Goal: Task Accomplishment & Management: Use online tool/utility

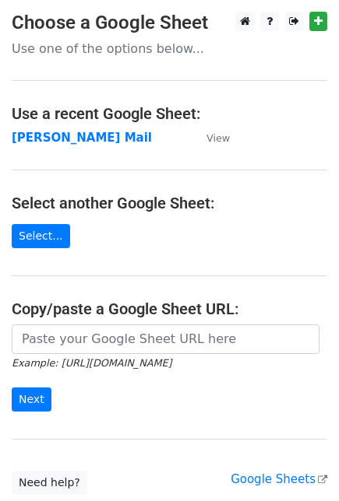
drag, startPoint x: 65, startPoint y: 219, endPoint x: 30, endPoint y: 251, distance: 47.4
click at [52, 235] on main "Choose a Google Sheet Use one of the options below... Use a recent Google Sheet…" at bounding box center [169, 253] width 339 height 483
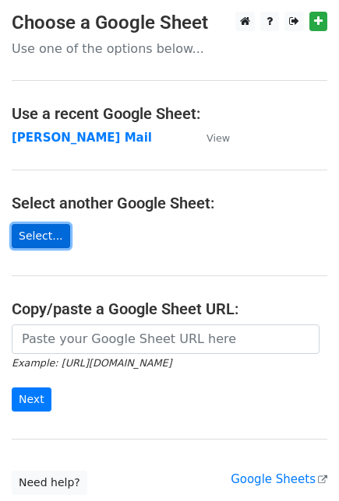
click at [34, 237] on link "Select..." at bounding box center [41, 236] width 58 height 24
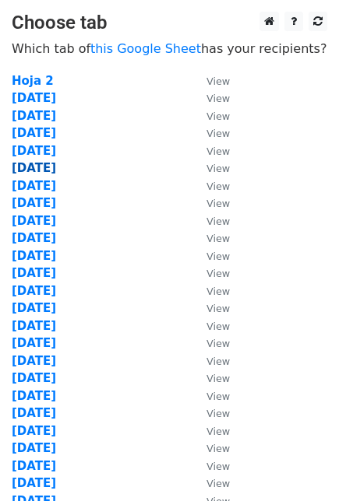
click at [45, 166] on strong "06 Oct" at bounding box center [34, 168] width 44 height 14
click at [32, 167] on strong "06 Oct" at bounding box center [34, 168] width 44 height 14
click at [31, 167] on strong "06 Oct" at bounding box center [34, 168] width 44 height 14
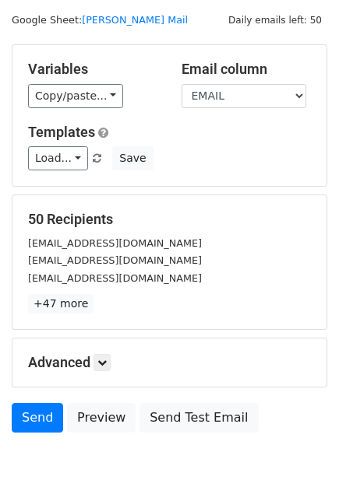
scroll to position [14, 0]
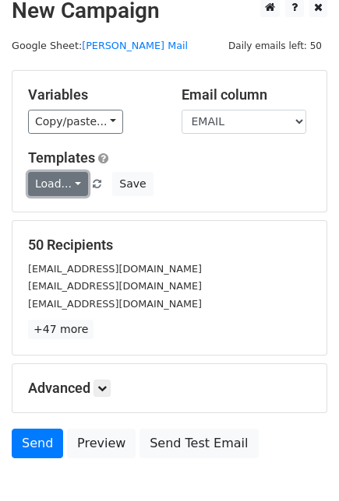
click at [70, 181] on link "Load..." at bounding box center [58, 184] width 60 height 24
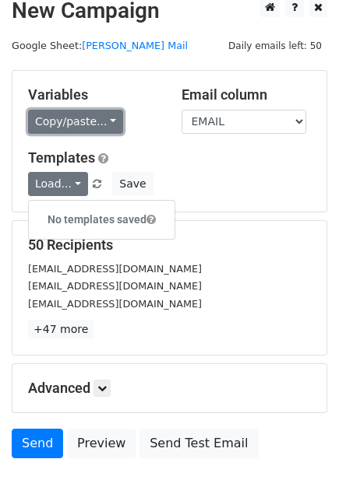
click at [79, 121] on link "Copy/paste..." at bounding box center [75, 122] width 95 height 24
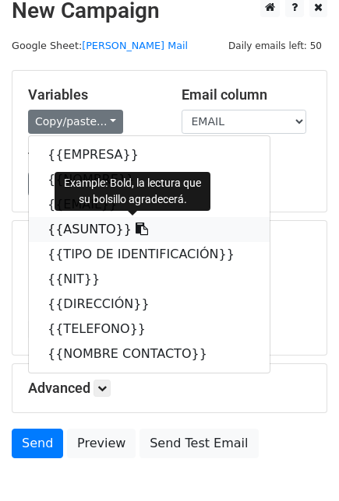
click at [135, 224] on icon at bounding box center [141, 229] width 12 height 12
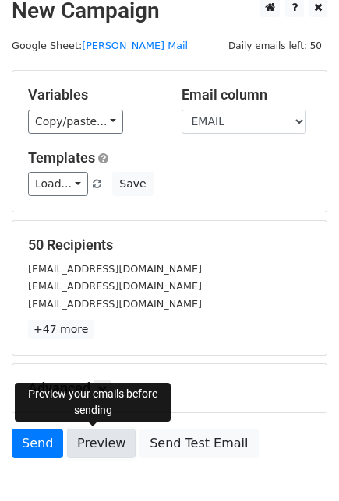
click at [93, 440] on link "Preview" at bounding box center [101, 444] width 68 height 30
